Goal: Transaction & Acquisition: Purchase product/service

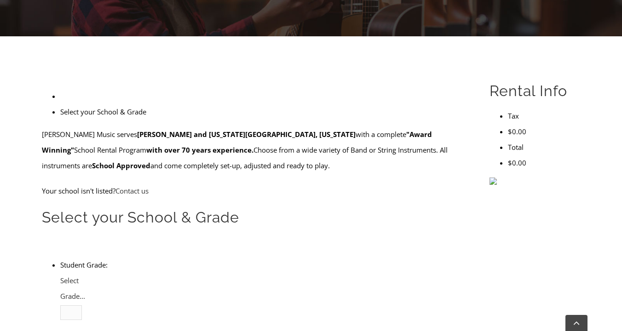
scroll to position [218, 0]
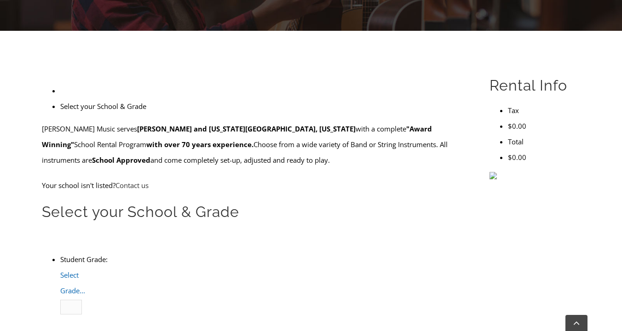
click at [85, 270] on link "Select Grade..." at bounding box center [72, 282] width 25 height 25
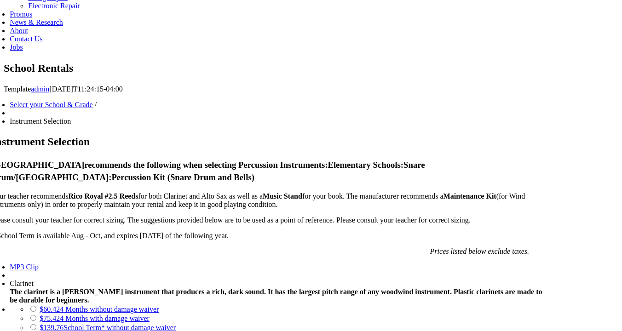
scroll to position [547, 0]
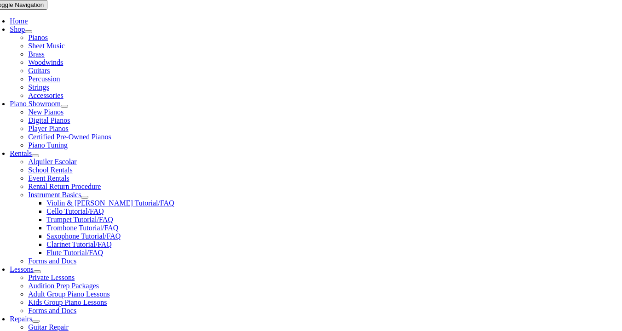
scroll to position [186, 0]
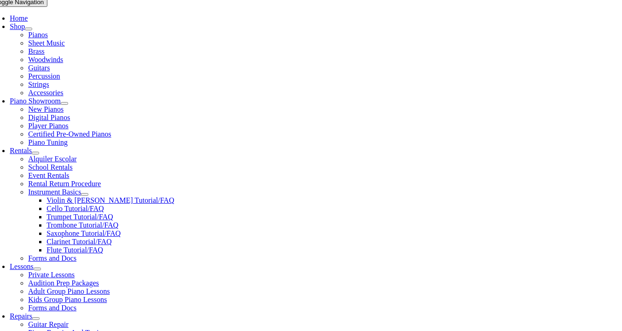
checkbox input"] "true"
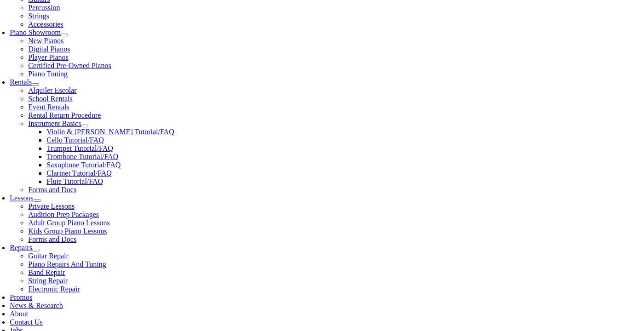
scroll to position [256, 0]
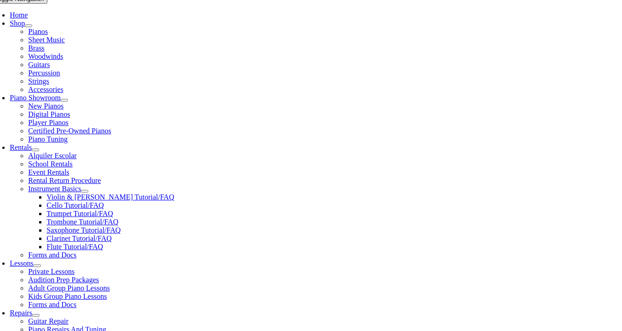
type input "1"
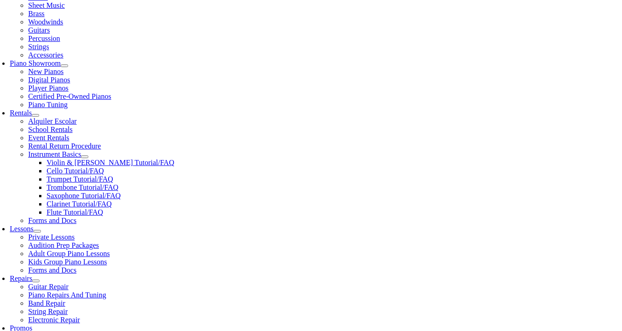
scroll to position [228, 0]
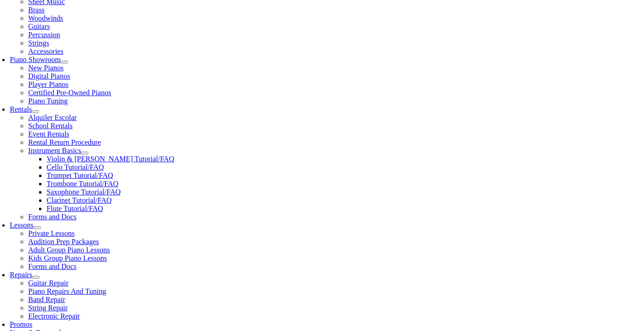
type input "C"
type input "Kiara"
type input "Howard"
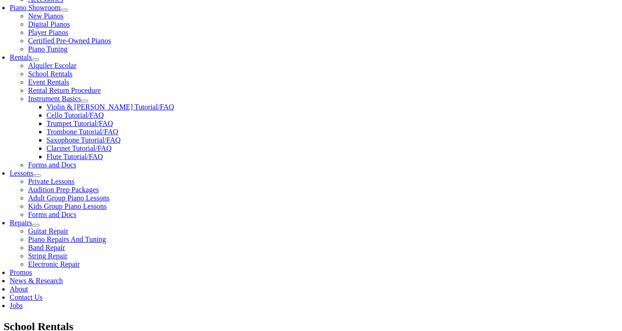
scroll to position [0, 0]
type input "Devon Preparatory School"
type input "30 006 456"
type input "03/07/1991"
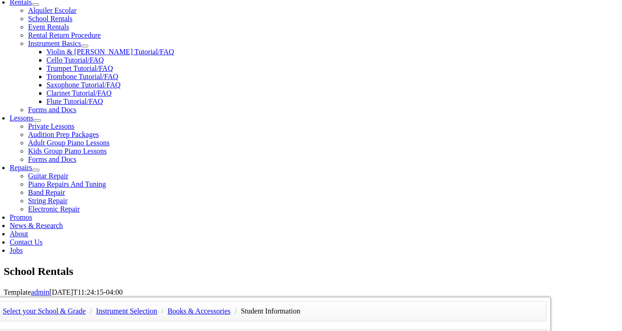
scroll to position [336, 0]
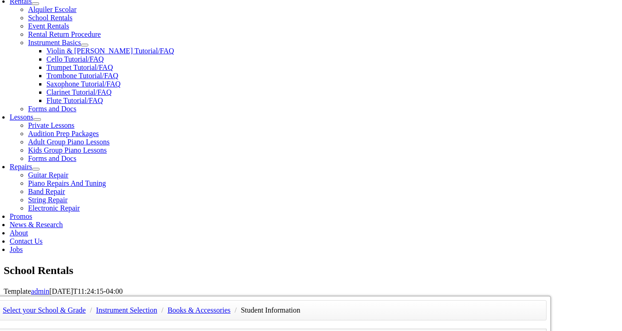
type input "Natalie Sirleaf"
type input "Devereux"
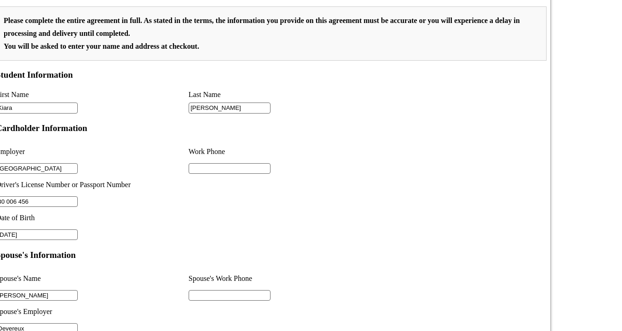
scroll to position [300, 0]
type input "2"
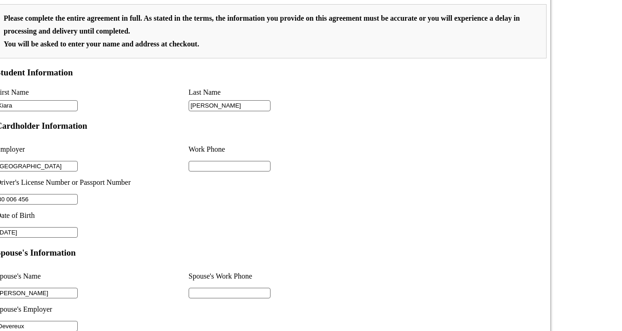
scroll to position [650, 0]
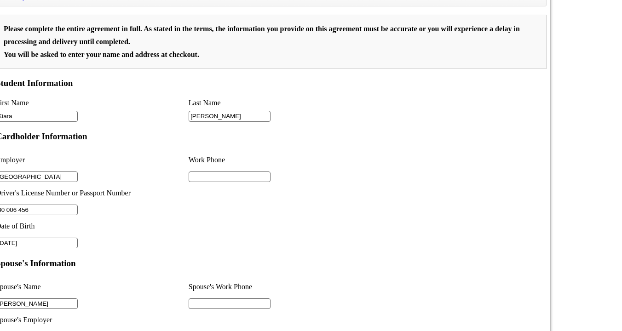
type input "Devereux"
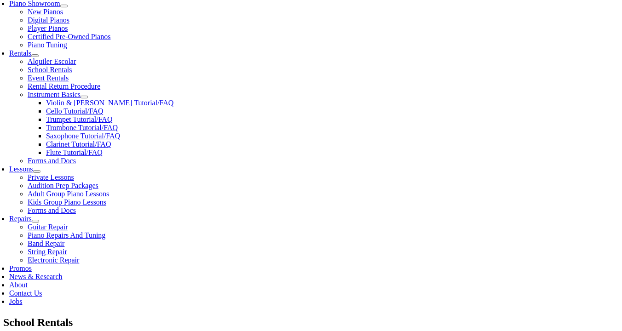
scroll to position [284, 0]
type input "610"
type input "6108032075"
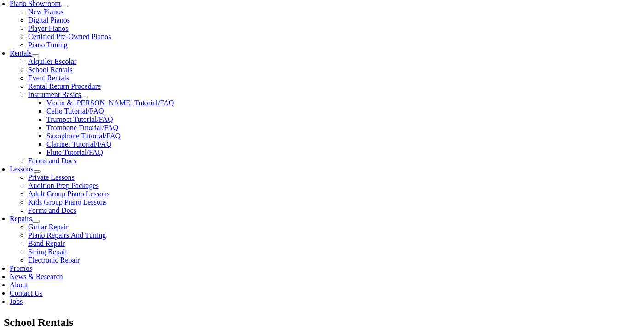
type input "6108032075"
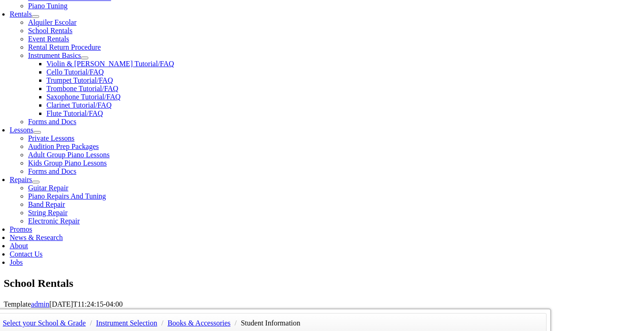
scroll to position [324, 0]
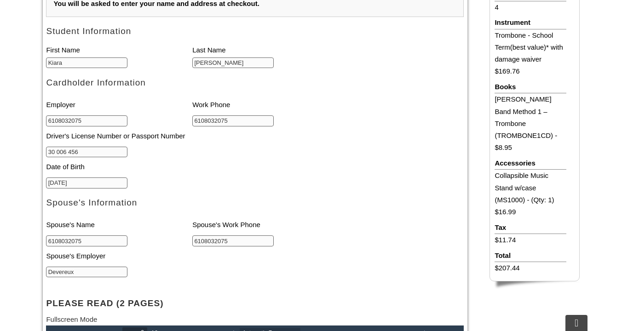
click at [73, 120] on input "6108032075" at bounding box center [86, 120] width 81 height 11
type input "Devon Preparatory School"
click at [196, 159] on li "Date of Birth" at bounding box center [177, 167] width 263 height 19
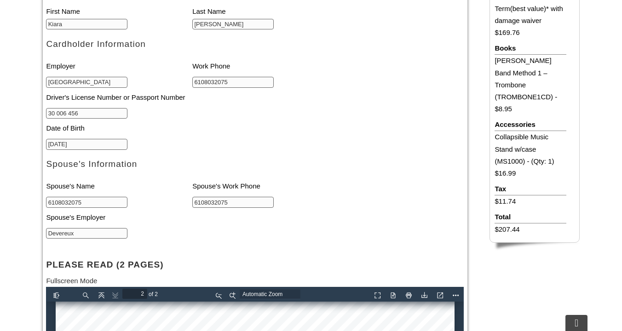
scroll to position [364, 0]
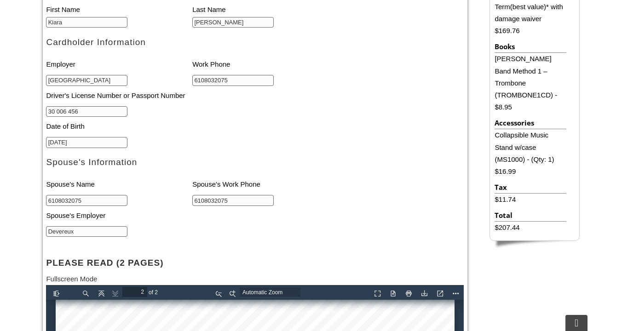
click at [86, 204] on input "6108032075" at bounding box center [86, 200] width 81 height 11
type input "Natalie Sirleaf"
click at [221, 203] on input "6108032075" at bounding box center [232, 200] width 81 height 11
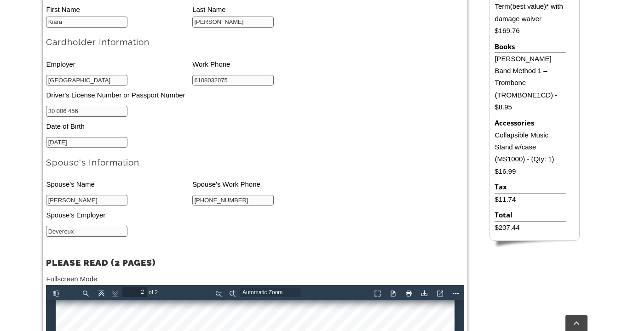
type input "267 439 1701"
click at [334, 237] on ul "Spouse's Name Spouse's Work Phone Natalie Sirleaf 267 439 1701 Spouse's Employe…" at bounding box center [192, 206] width 292 height 62
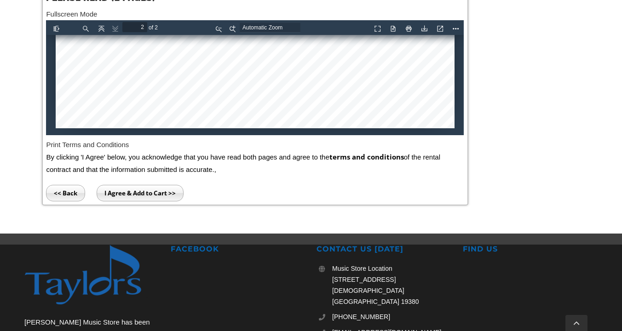
scroll to position [613, 0]
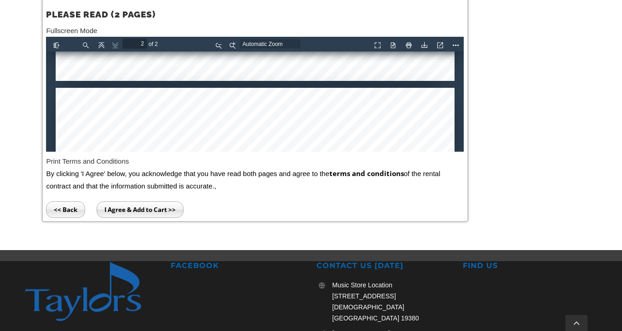
type input "1"
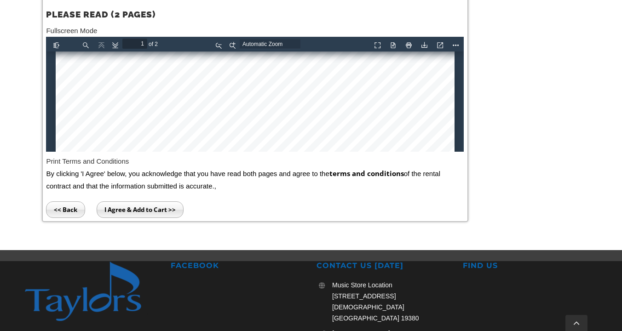
scroll to position [0, 0]
click at [125, 212] on input "I Agree & Add to Cart >>" at bounding box center [140, 209] width 87 height 17
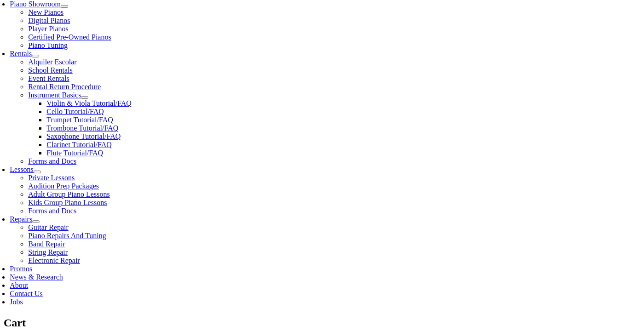
scroll to position [298, 0]
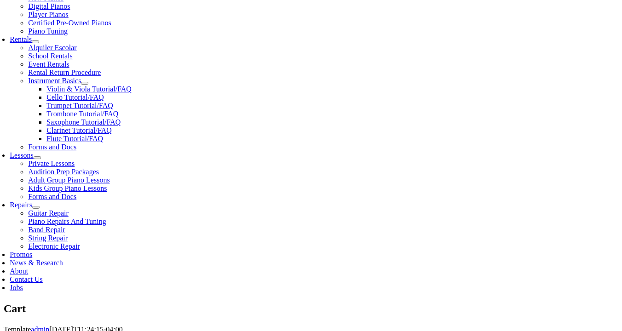
select select "PA"
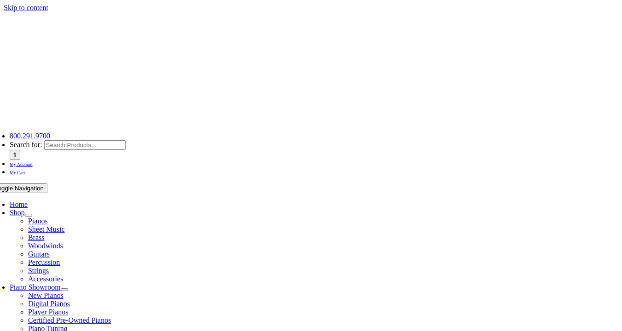
select select "PA"
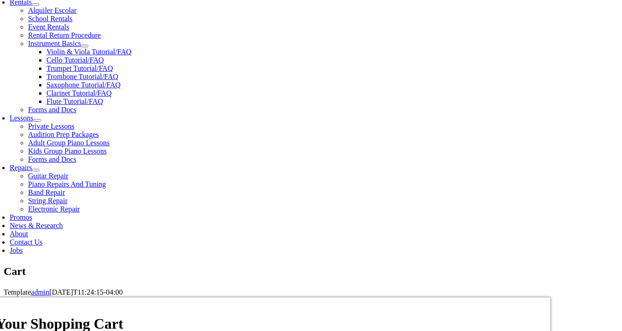
scroll to position [352, 0]
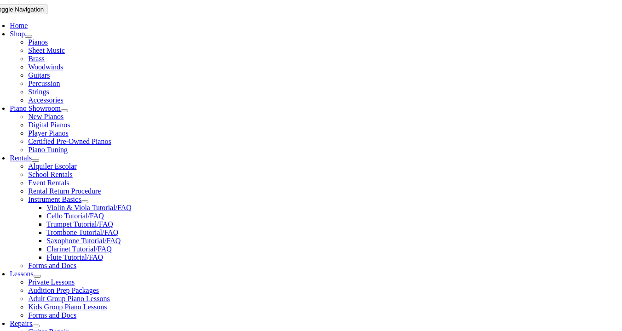
scroll to position [203, 0]
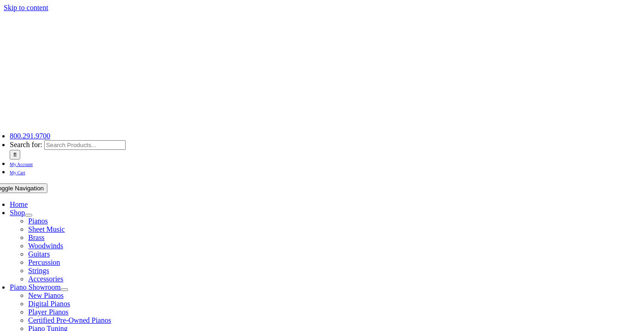
select select "PA"
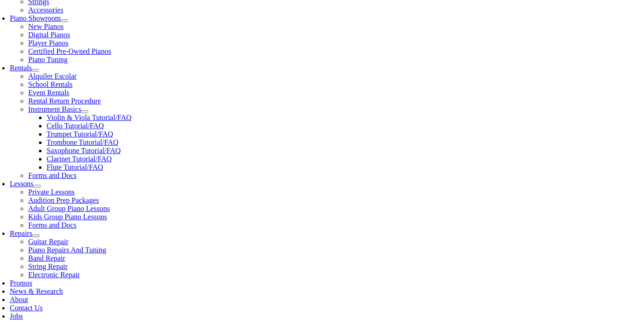
scroll to position [298, 0]
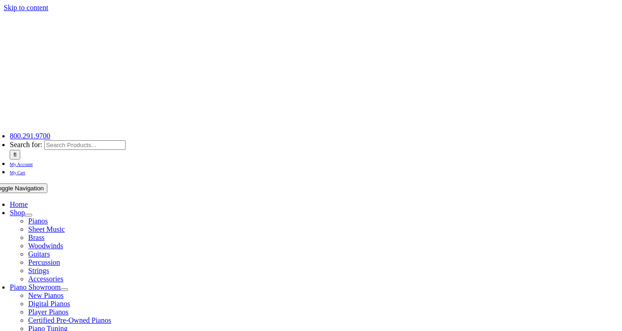
select select
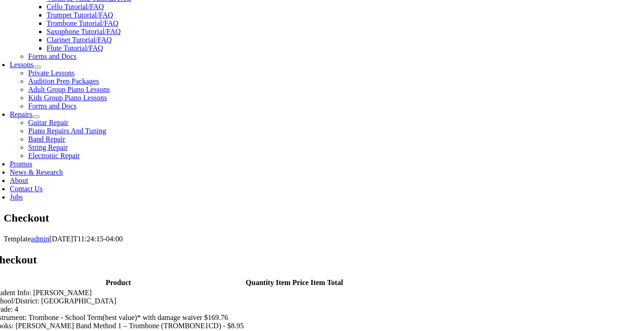
scroll to position [425, 0]
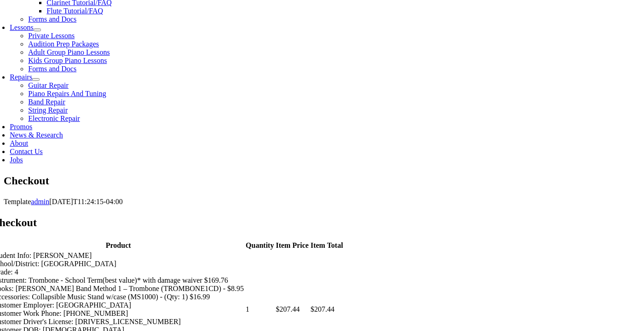
type input "C"
type input "[PERSON_NAME]"
type input "[STREET_ADDRESS]"
type input "Upper [PERSON_NAME]"
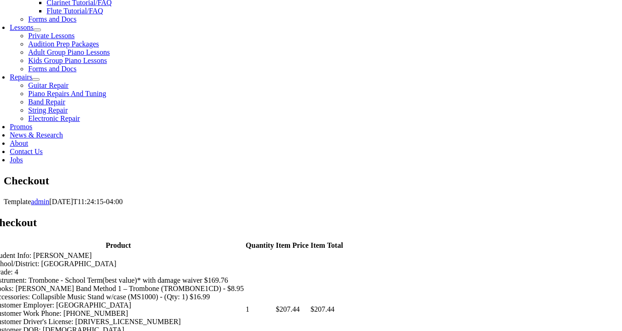
select select "PA"
type input "19082"
type input "[EMAIL_ADDRESS][DOMAIN_NAME]"
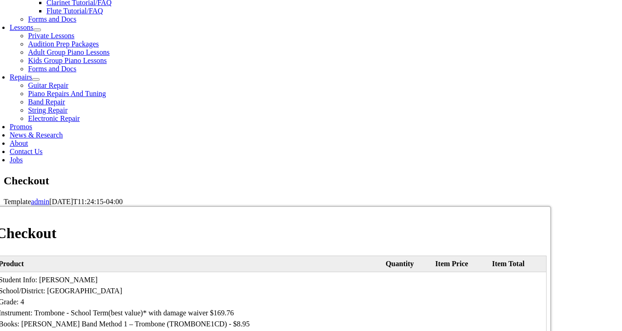
select select "mastercard"
type input "[CREDIT_CARD_NUMBER]"
select select "06"
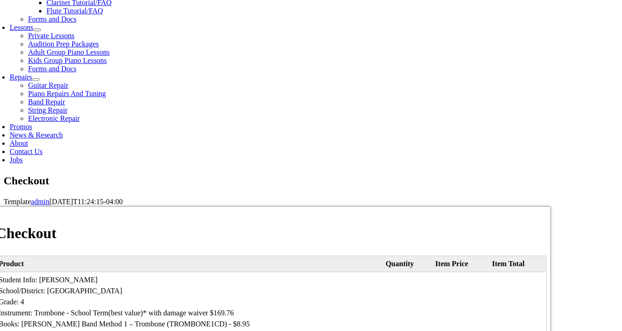
select select "2030"
type input "641"
type input "6108032075"
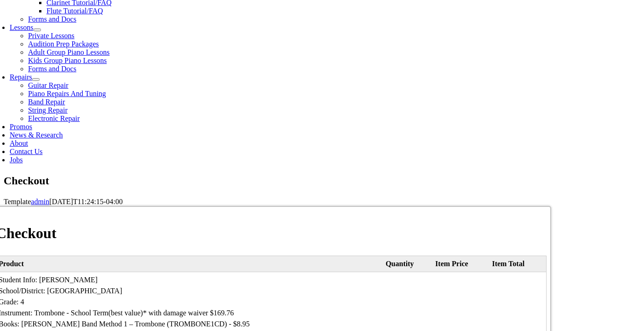
type input "how"
type input "[EMAIL_ADDRESS][DOMAIN_NAME]"
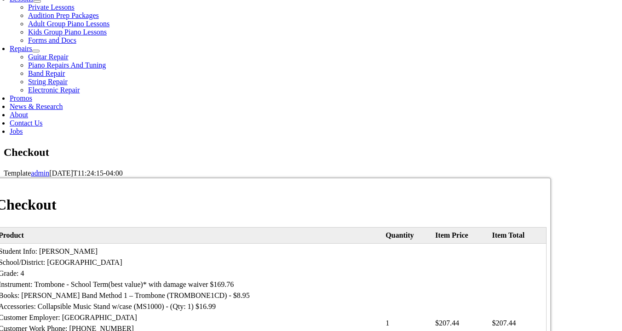
scroll to position [454, 0]
